Goal: Use online tool/utility: Utilize a website feature to perform a specific function

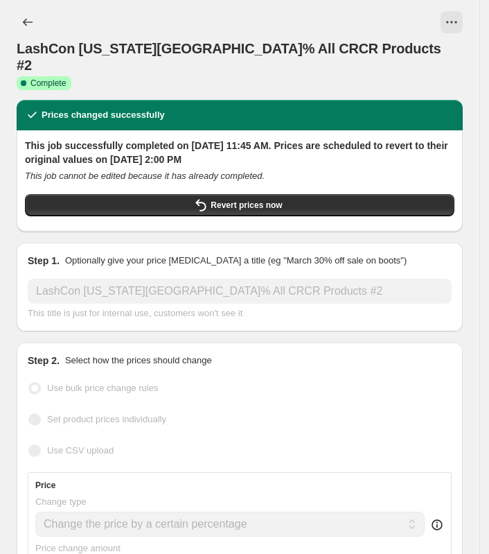
select select "percentage"
select select "collection"
select select "not_equal"
select select "product_status"
select select "product_type"
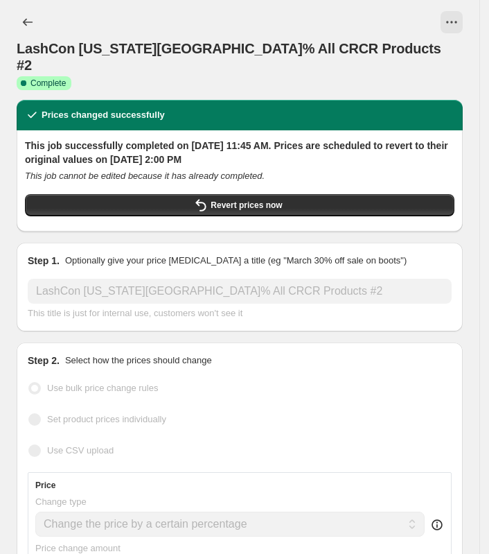
select select "not_equal"
select select "collection"
select select "not_equal"
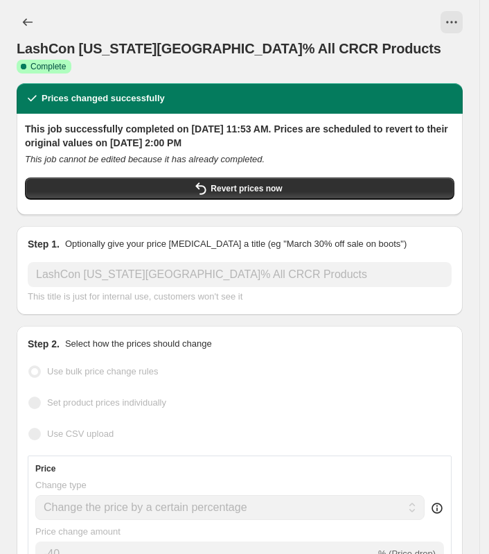
select select "percentage"
select select "product_status"
select select "collection"
select select "not_equal"
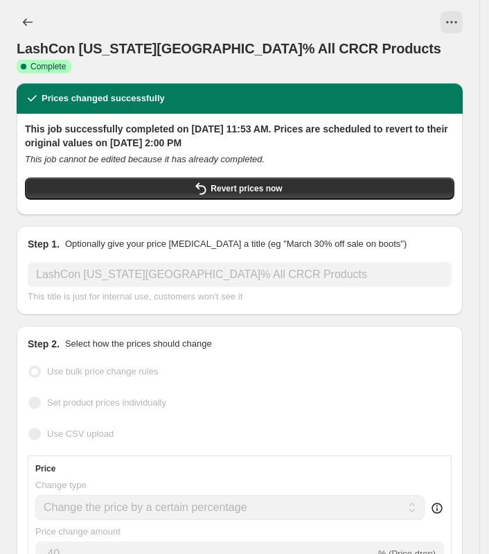
select select "product_type"
select select "not_equal"
